Goal: Find contact information: Find contact information

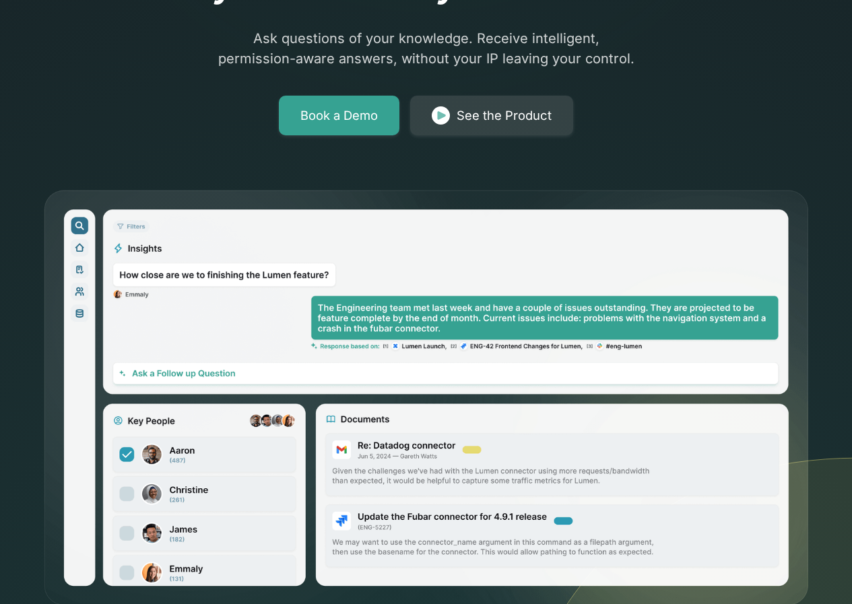
scroll to position [4569, 0]
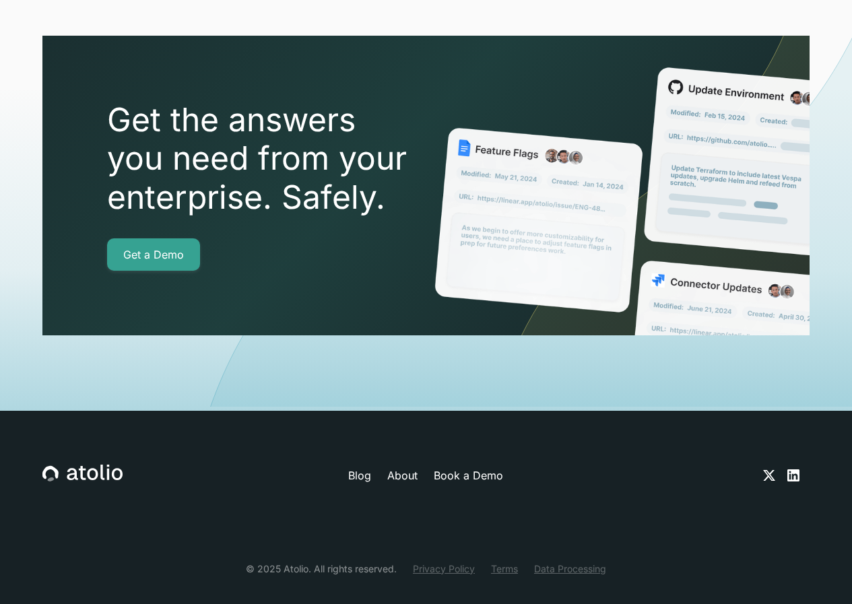
click at [451, 562] on link "Privacy Policy" at bounding box center [444, 569] width 62 height 14
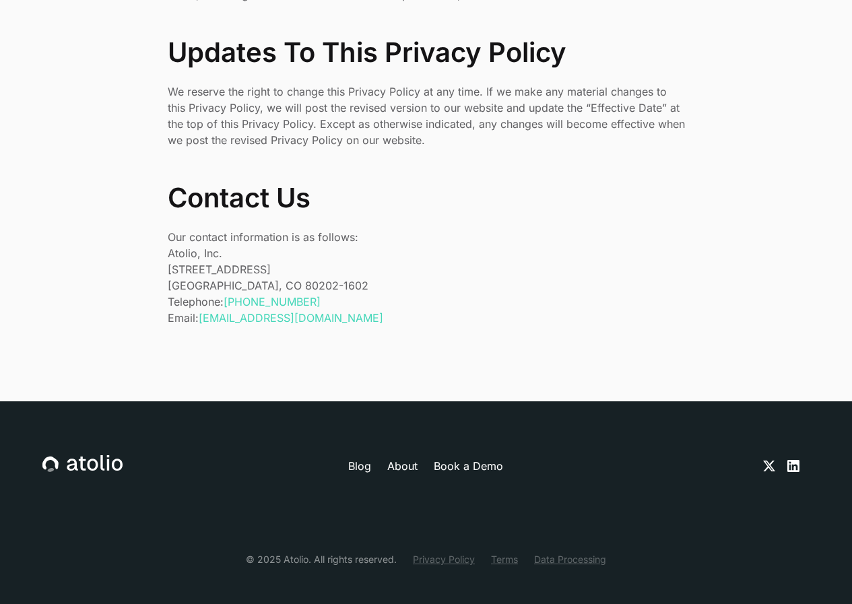
copy link "303) 529-1942"
drag, startPoint x: 337, startPoint y: 283, endPoint x: 249, endPoint y: 277, distance: 88.4
click at [249, 294] on p "Telephone: +1 (303) 529-1942 Email: privacy@atolio.com" at bounding box center [426, 310] width 517 height 32
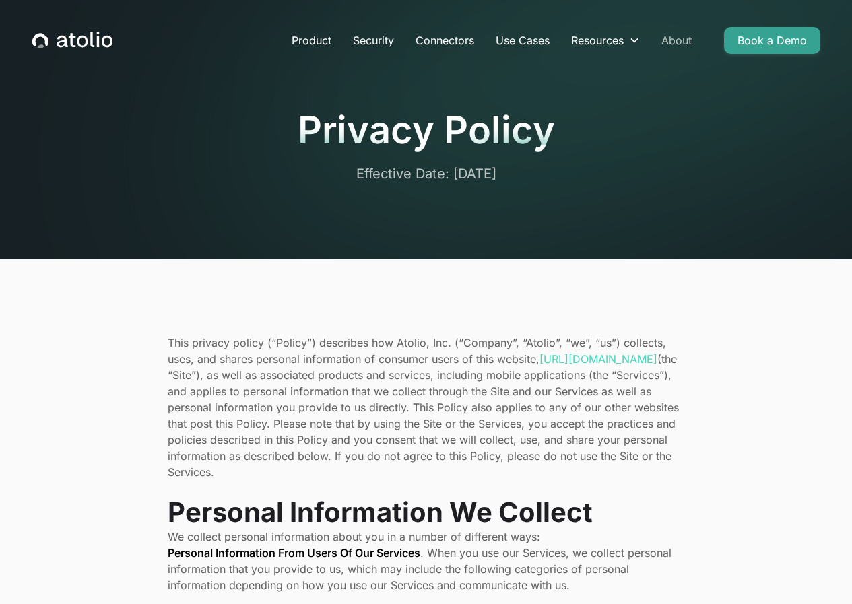
click at [693, 34] on link "About" at bounding box center [677, 40] width 52 height 27
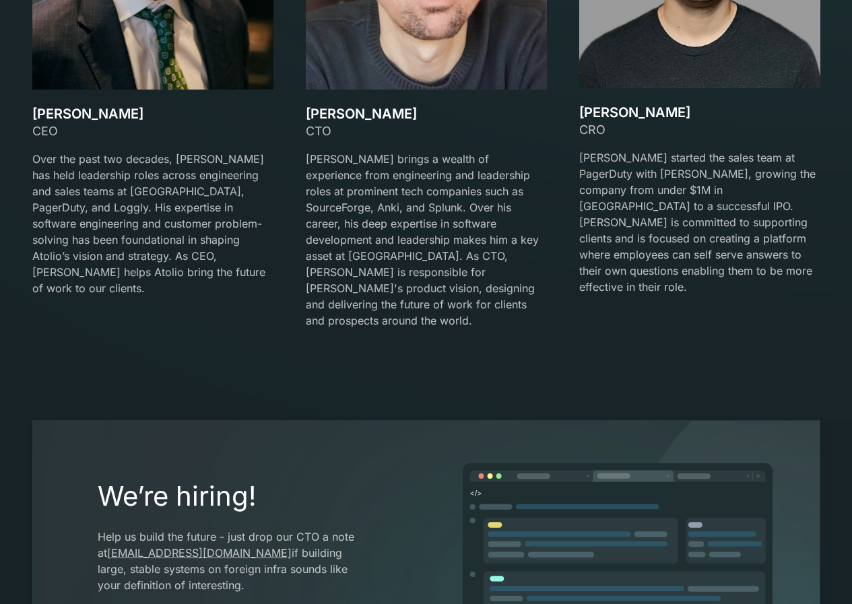
scroll to position [2155, 0]
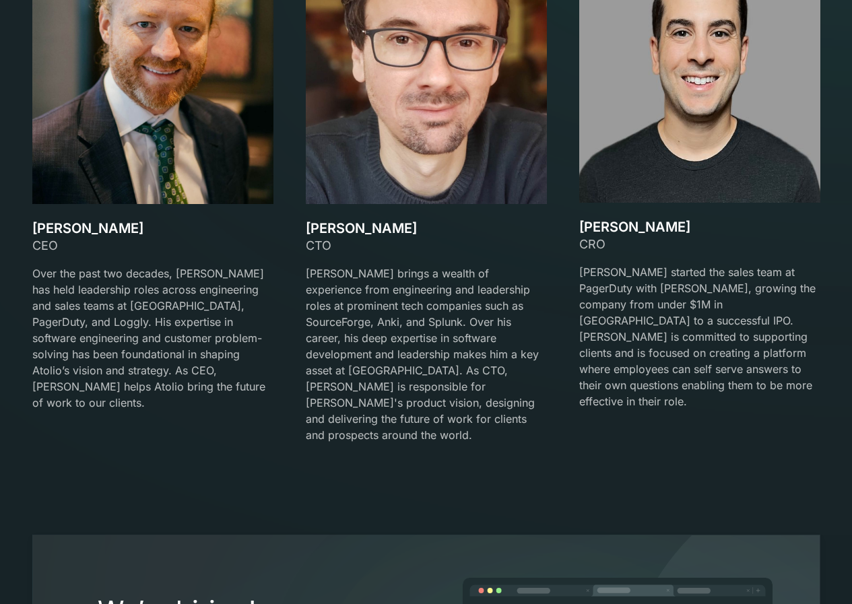
drag, startPoint x: 116, startPoint y: 226, endPoint x: 15, endPoint y: 225, distance: 101.0
click at [15, 225] on section "Our team Meet the Founders David Lanstein CEO Over the past two decades, David …" at bounding box center [426, 140] width 852 height 787
copy h3 "David Lanstein"
